Goal: Complete application form: Complete application form

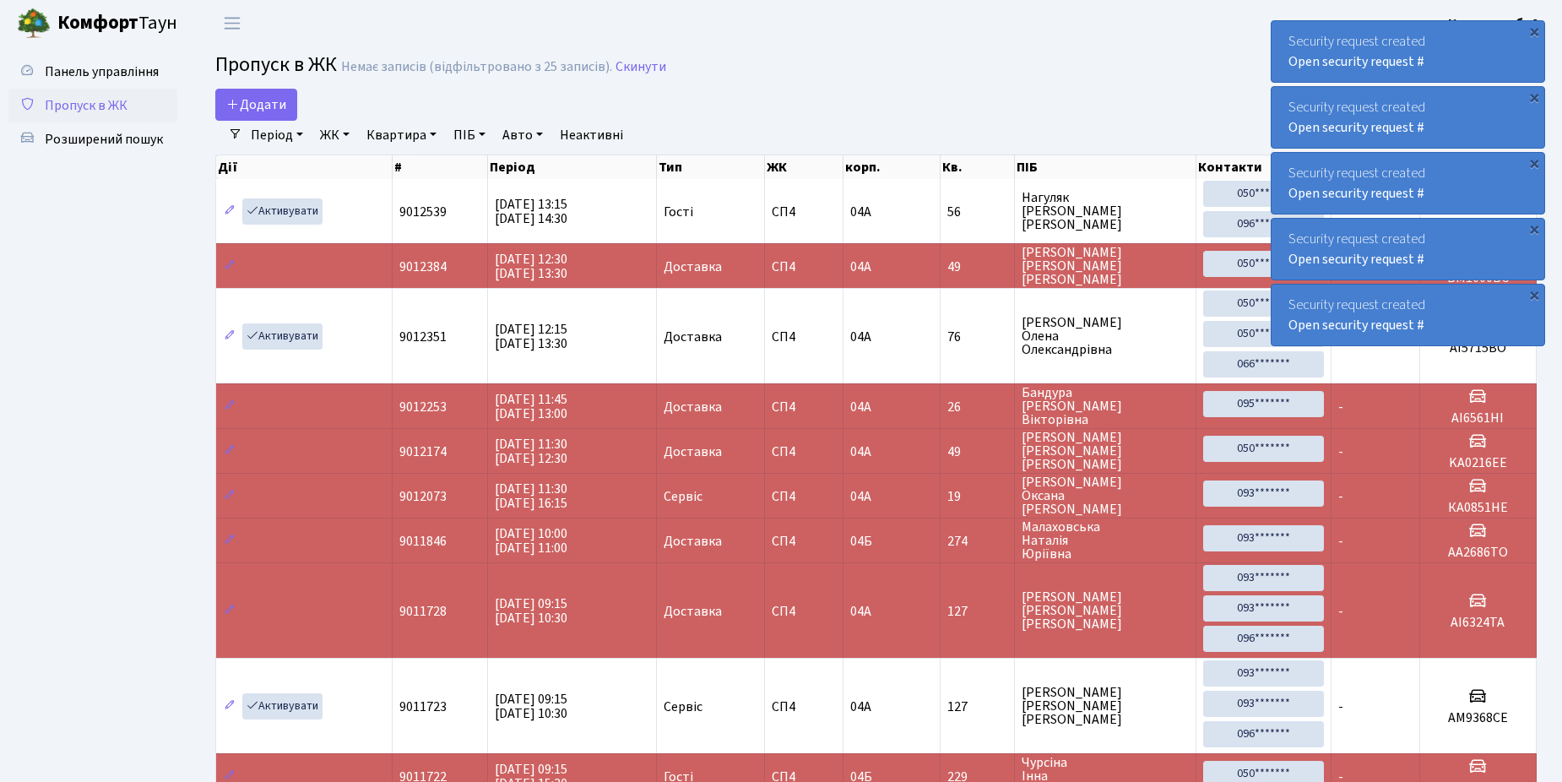
select select "25"
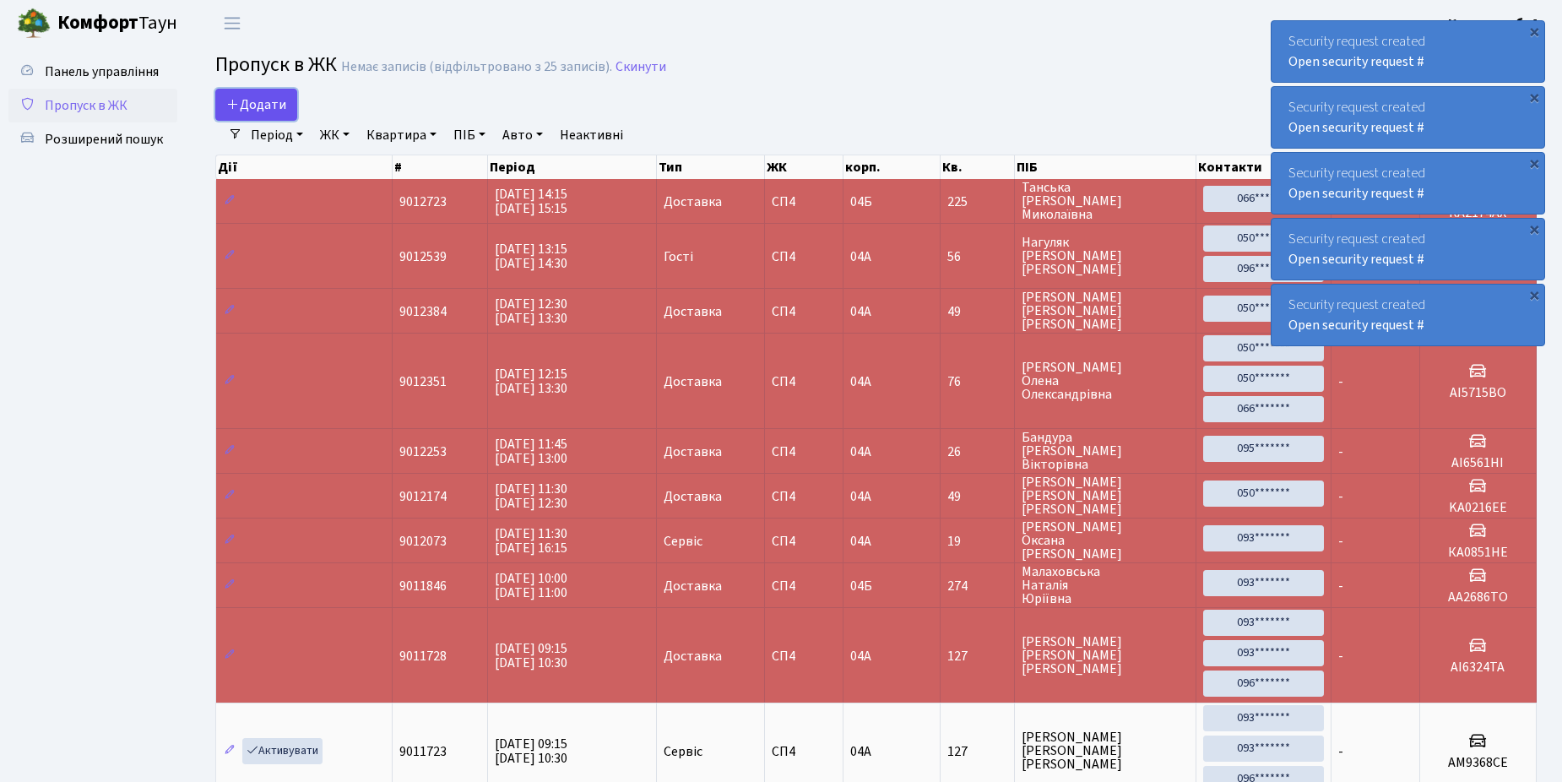
click at [280, 106] on span "Додати" at bounding box center [256, 104] width 60 height 19
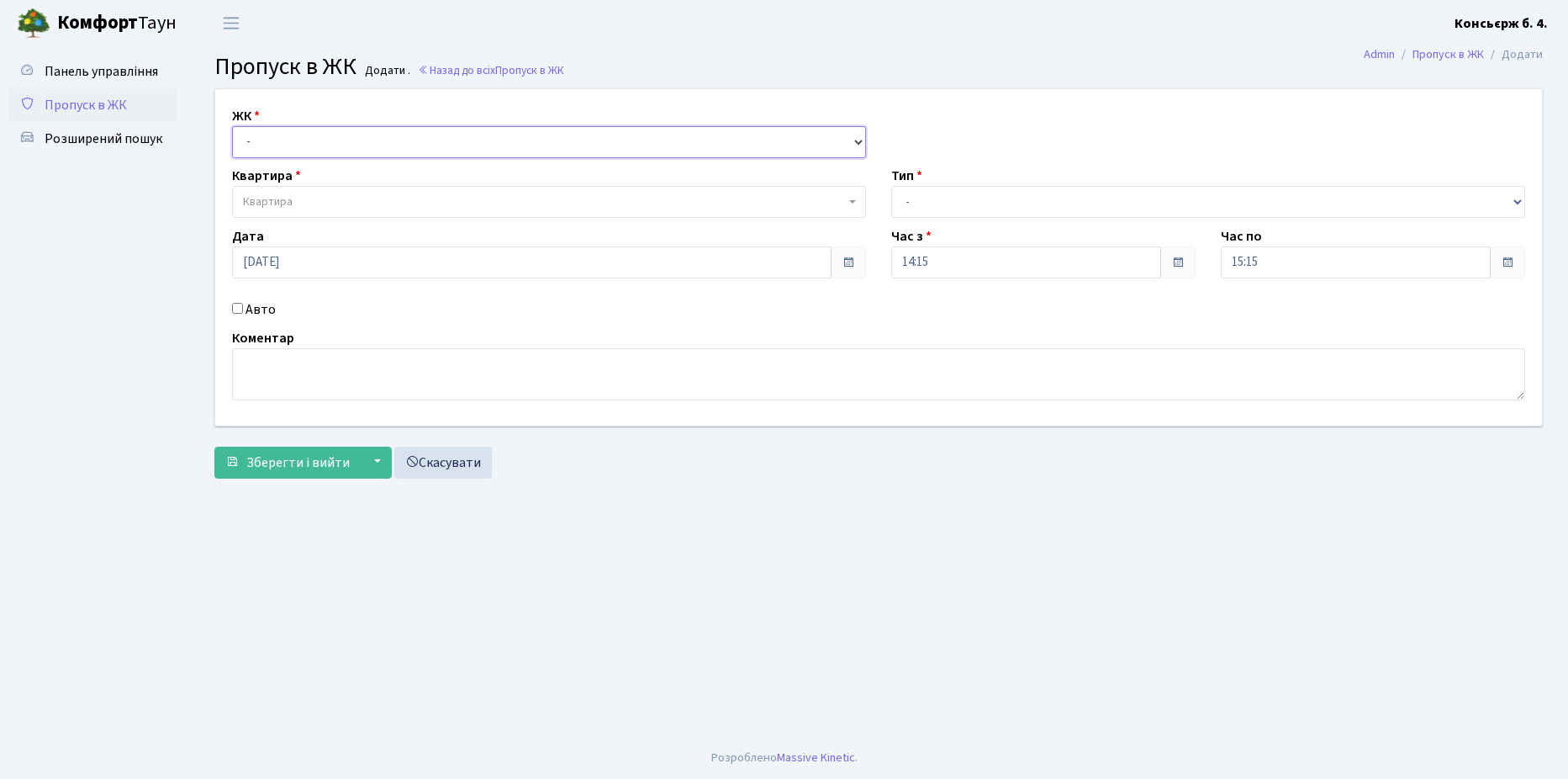
click at [292, 127] on select "- [STREET_ADDRESS]" at bounding box center [549, 142] width 635 height 32
select select "325"
click at [232, 127] on select "- [STREET_ADDRESS]" at bounding box center [549, 142] width 635 height 32
select select
click at [313, 202] on span "Квартира" at bounding box center [544, 201] width 602 height 17
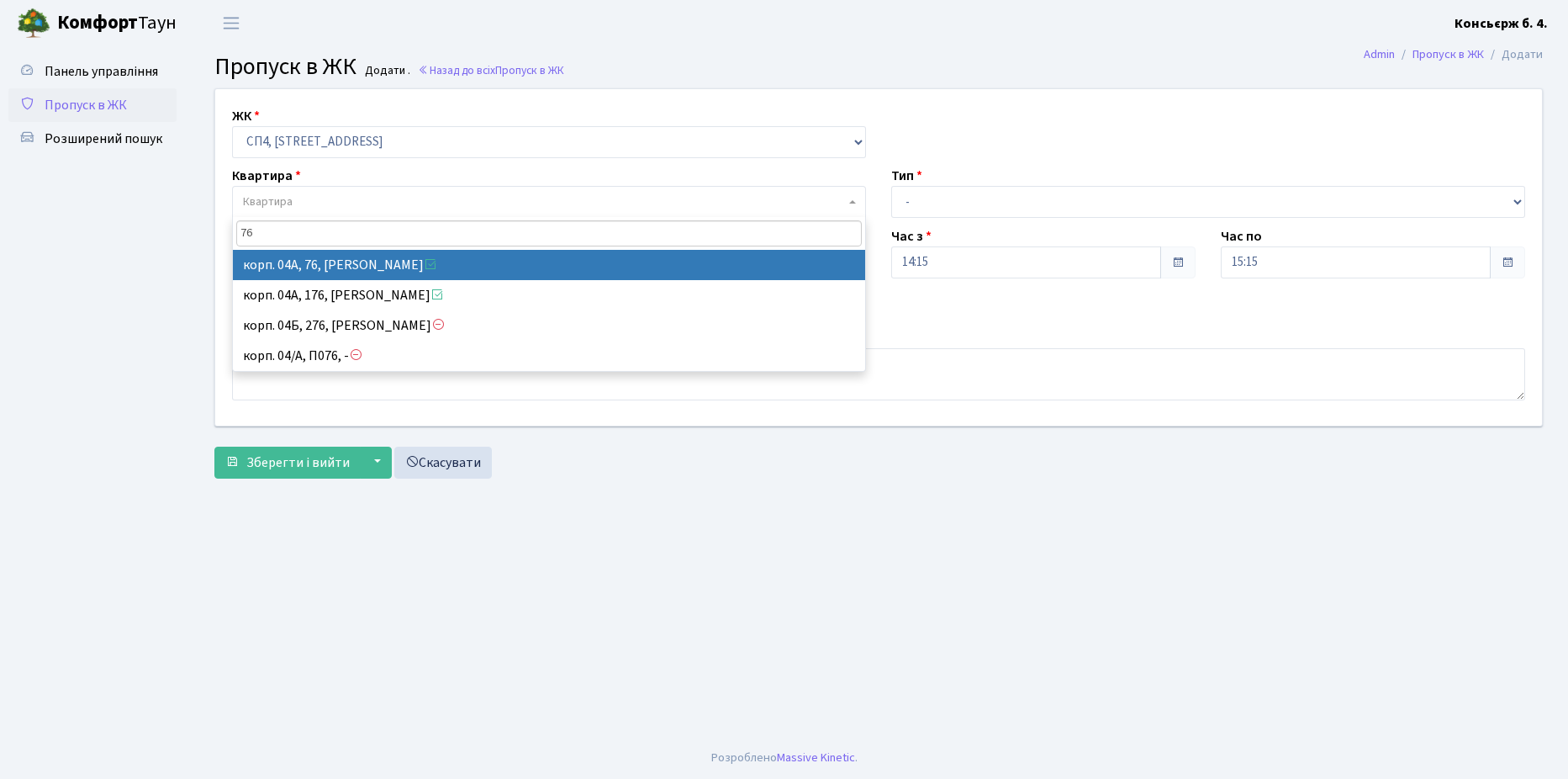
type input "76"
select select "21104"
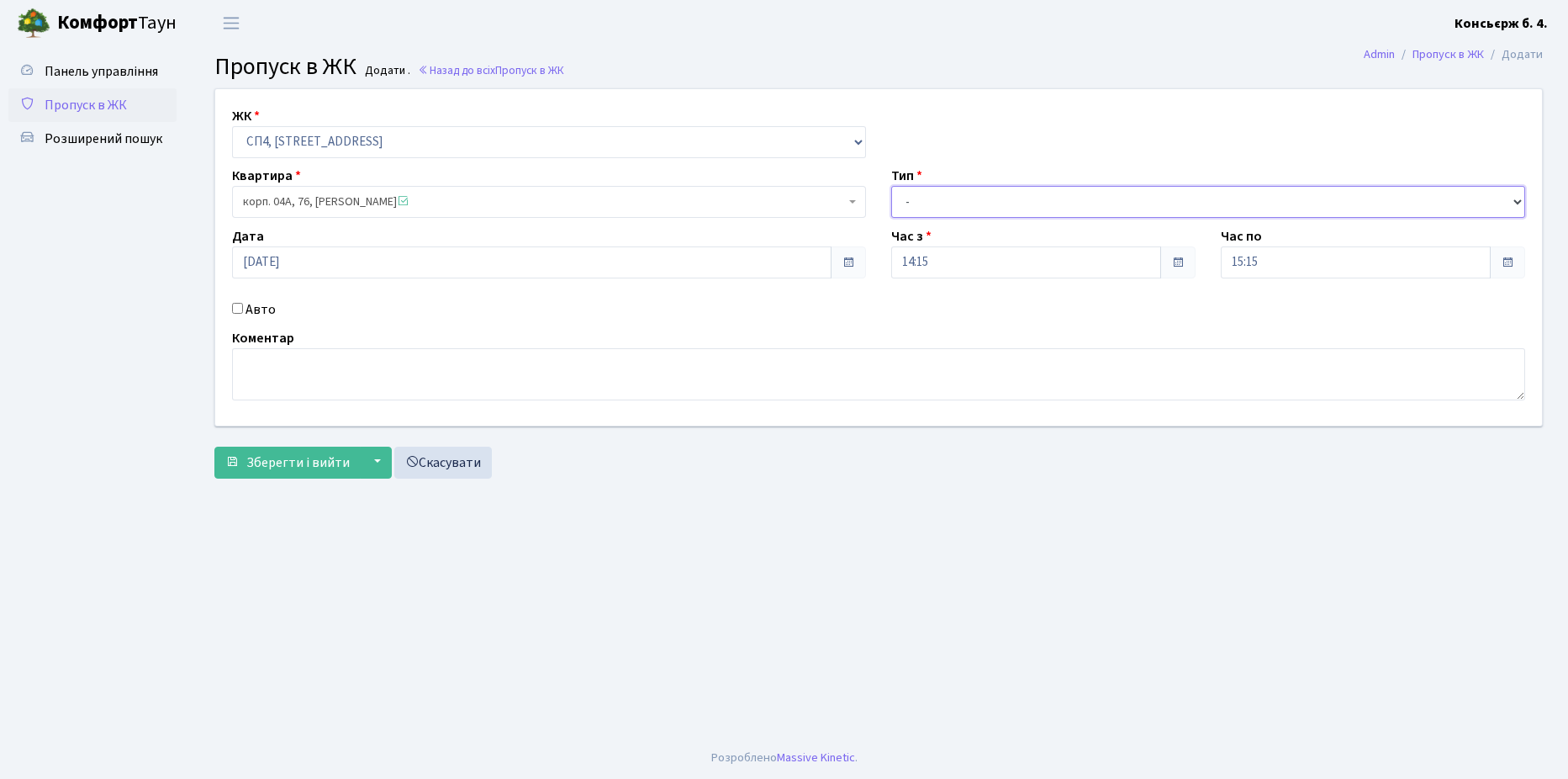
drag, startPoint x: 1007, startPoint y: 206, endPoint x: 996, endPoint y: 220, distance: 17.8
click at [1007, 206] on select "- Доставка Таксі Гості Сервіс" at bounding box center [1208, 202] width 635 height 32
select select "1"
click at [892, 186] on select "- Доставка Таксі Гості Сервіс" at bounding box center [1208, 202] width 635 height 32
click at [243, 301] on div "Авто" at bounding box center [549, 310] width 659 height 20
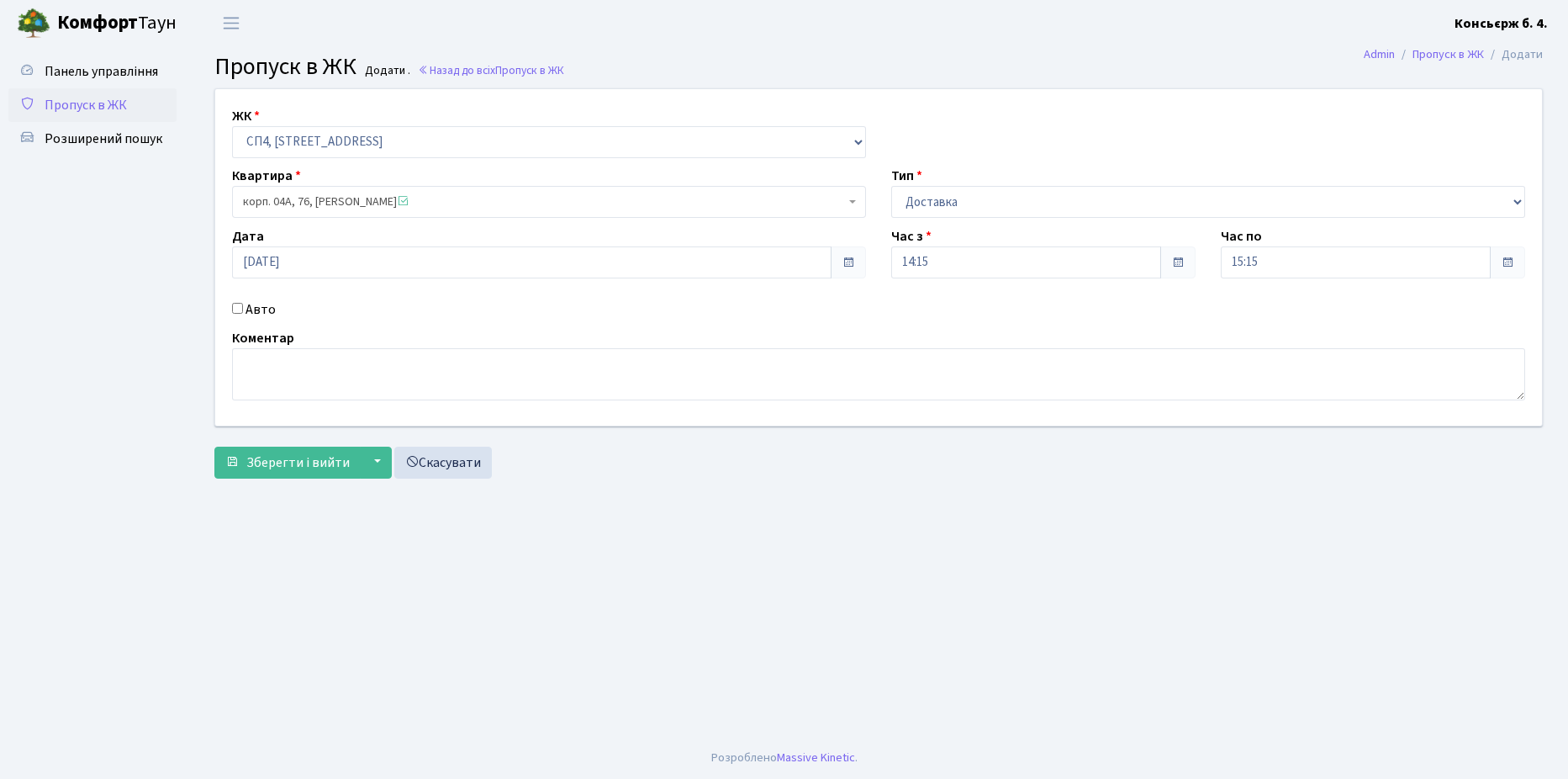
click at [238, 312] on input "Авто" at bounding box center [237, 308] width 11 height 11
checkbox input "true"
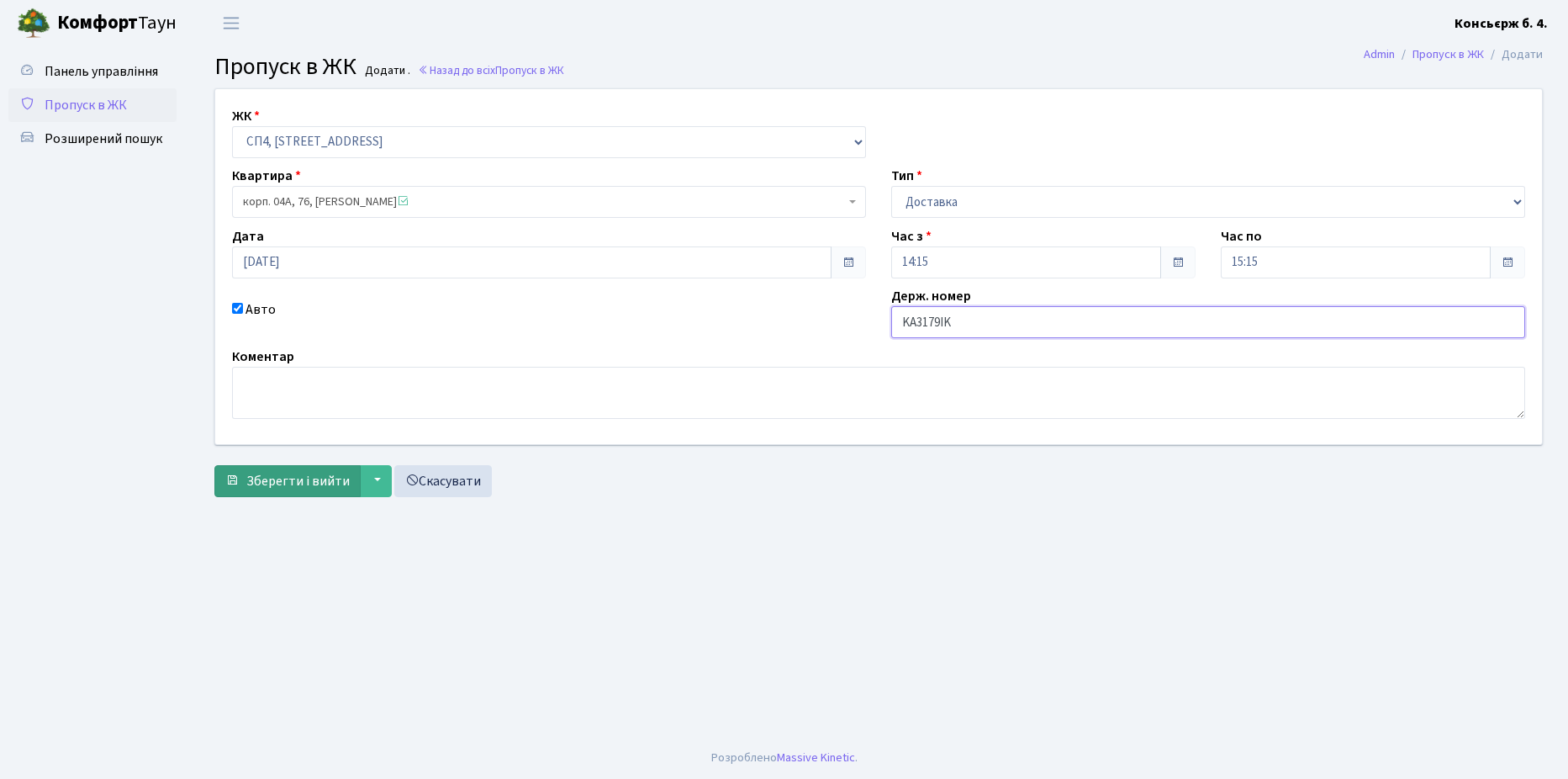
type input "KA3179IK"
click at [284, 478] on span "Зберегти і вийти" at bounding box center [298, 481] width 104 height 19
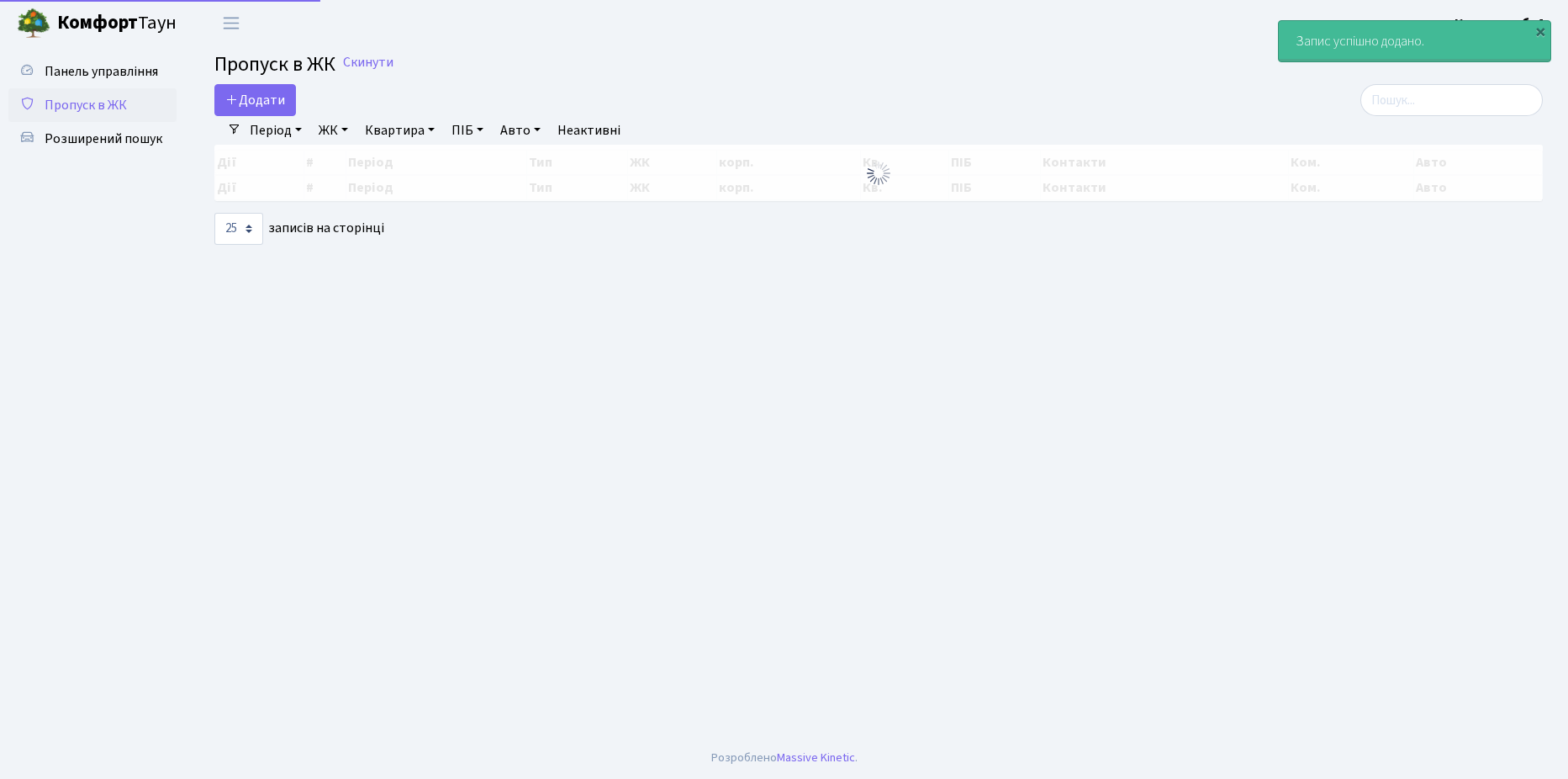
select select "25"
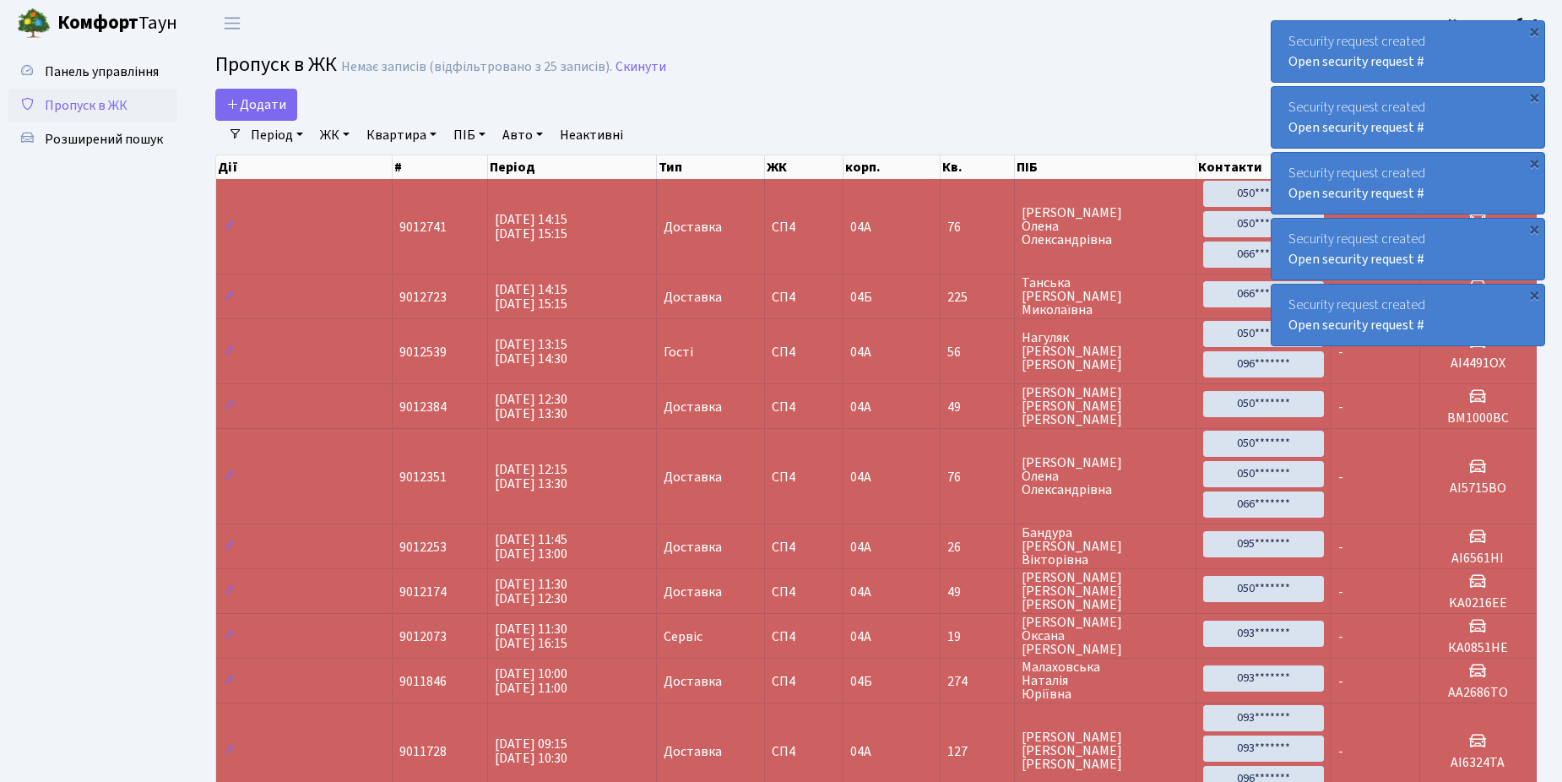
click at [105, 94] on link "Пропуск в ЖК" at bounding box center [92, 106] width 169 height 34
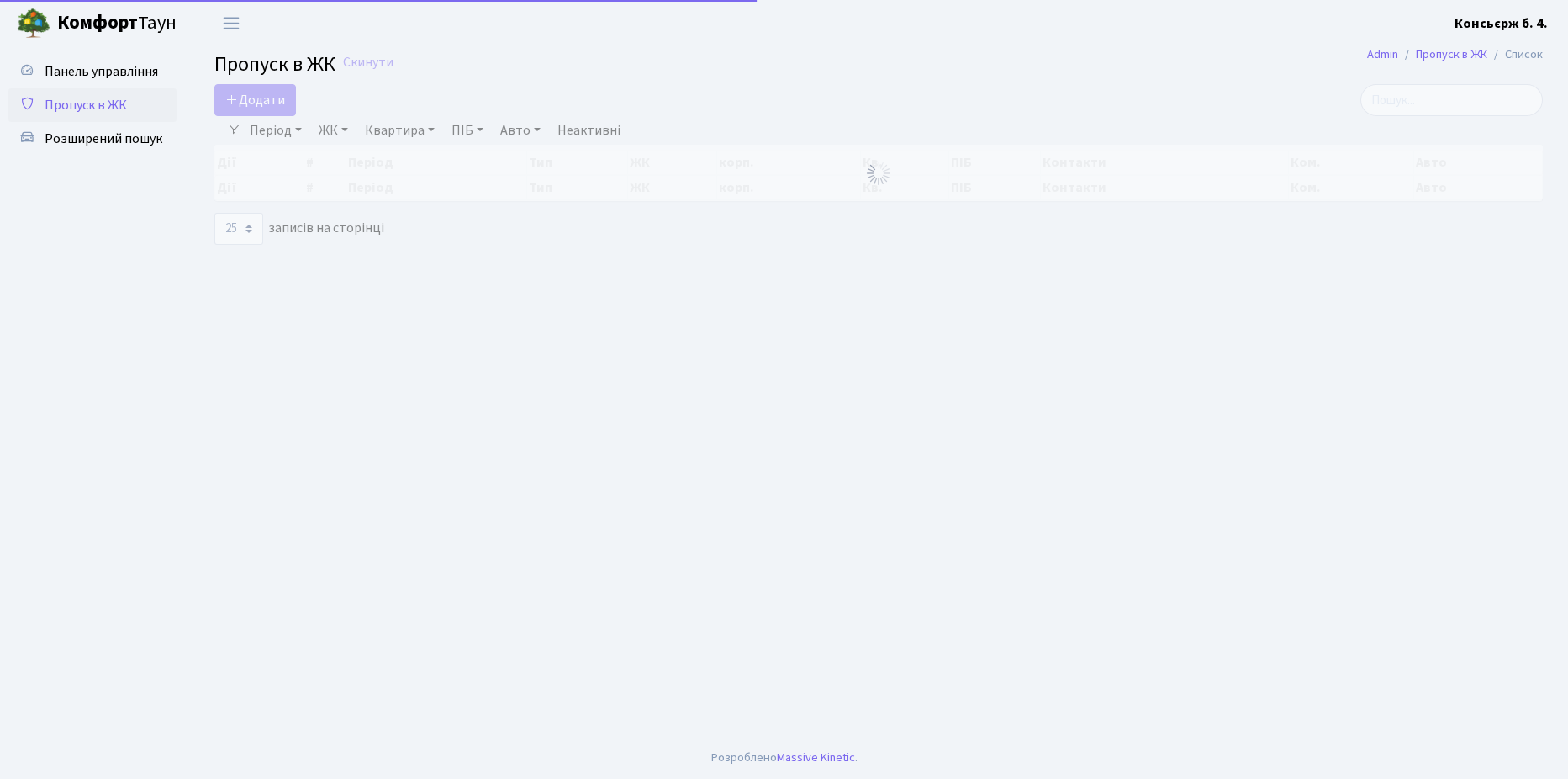
select select "25"
